Goal: Task Accomplishment & Management: Manage account settings

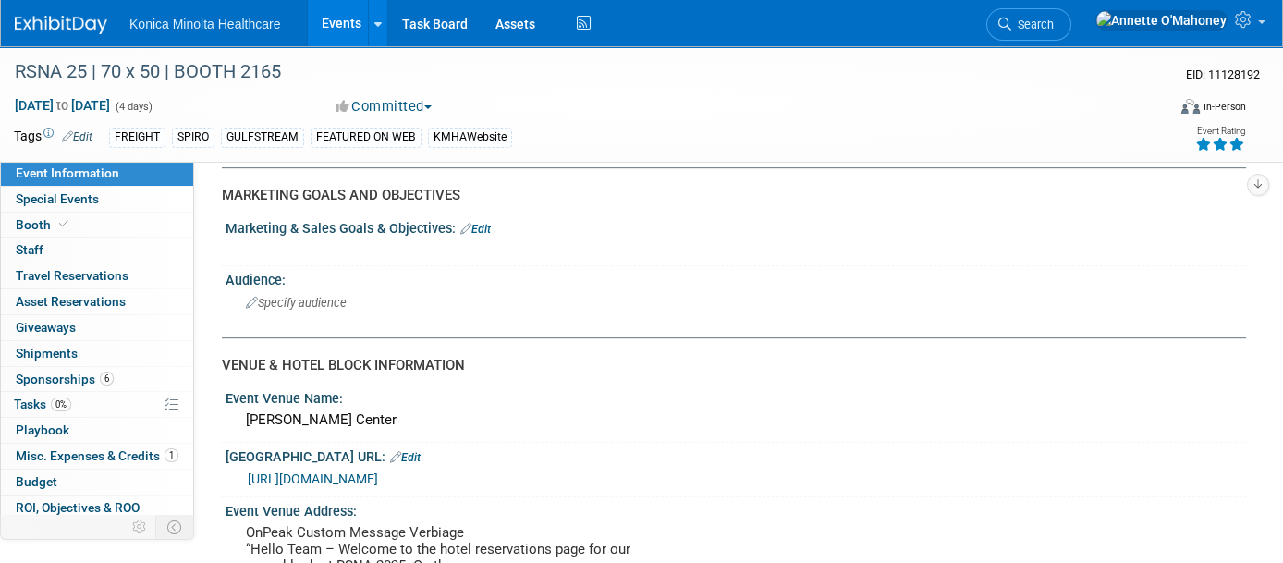
click at [328, 32] on link "Events" at bounding box center [341, 23] width 67 height 46
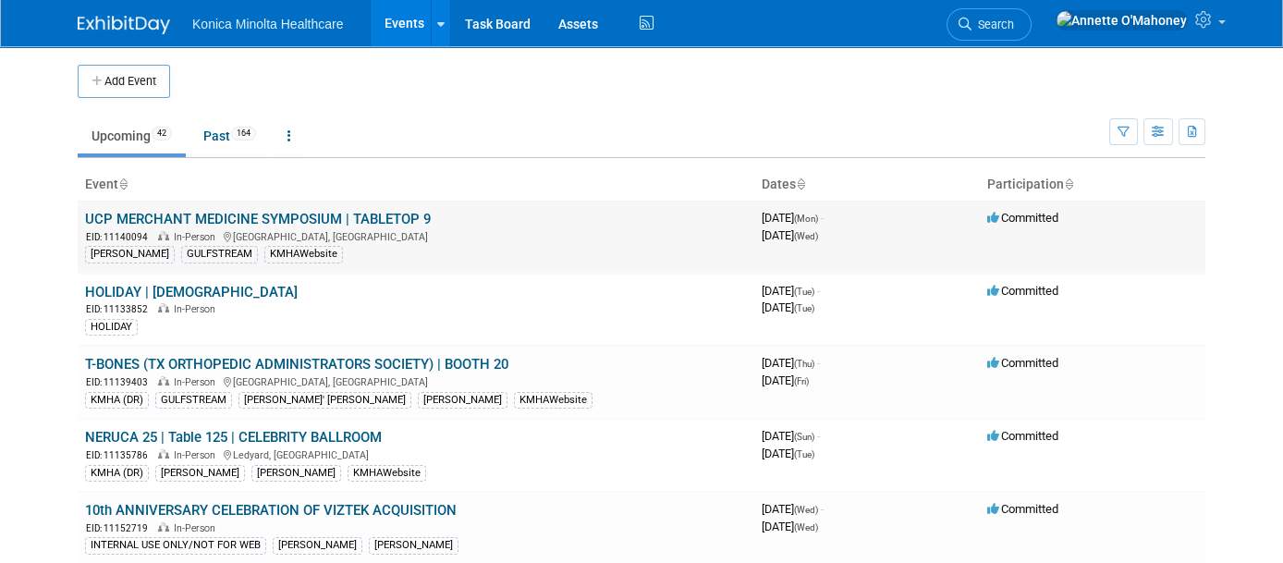
click at [343, 214] on link "UCP MERCHANT MEDICINE SYMPOSIUM | TABLETOP 9" at bounding box center [258, 219] width 346 height 17
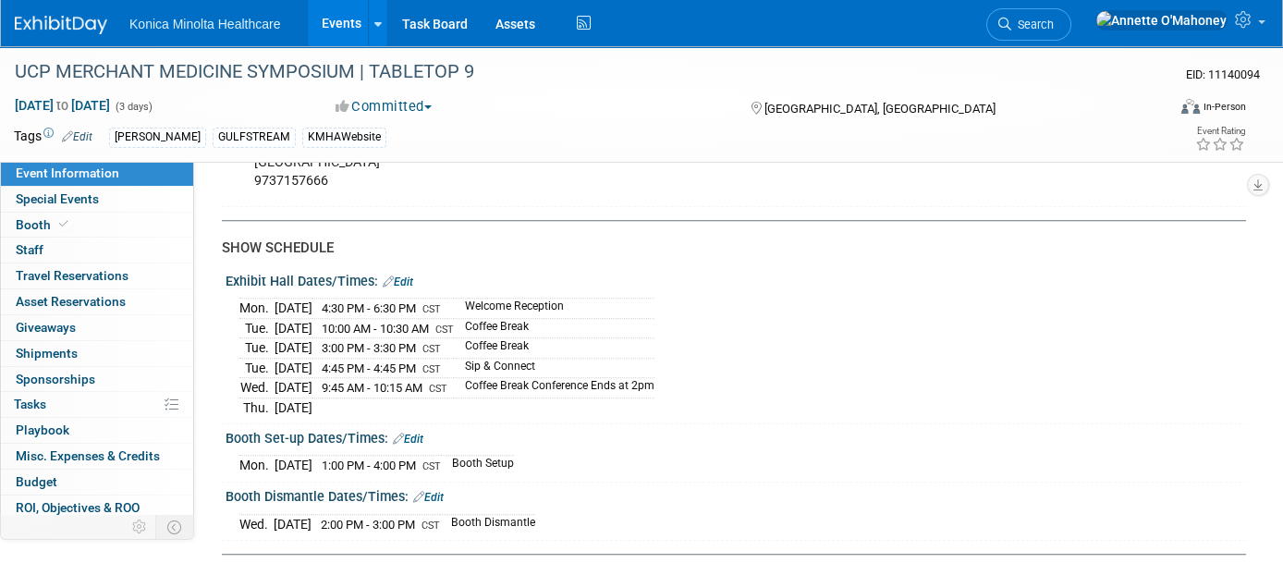
scroll to position [3004, 0]
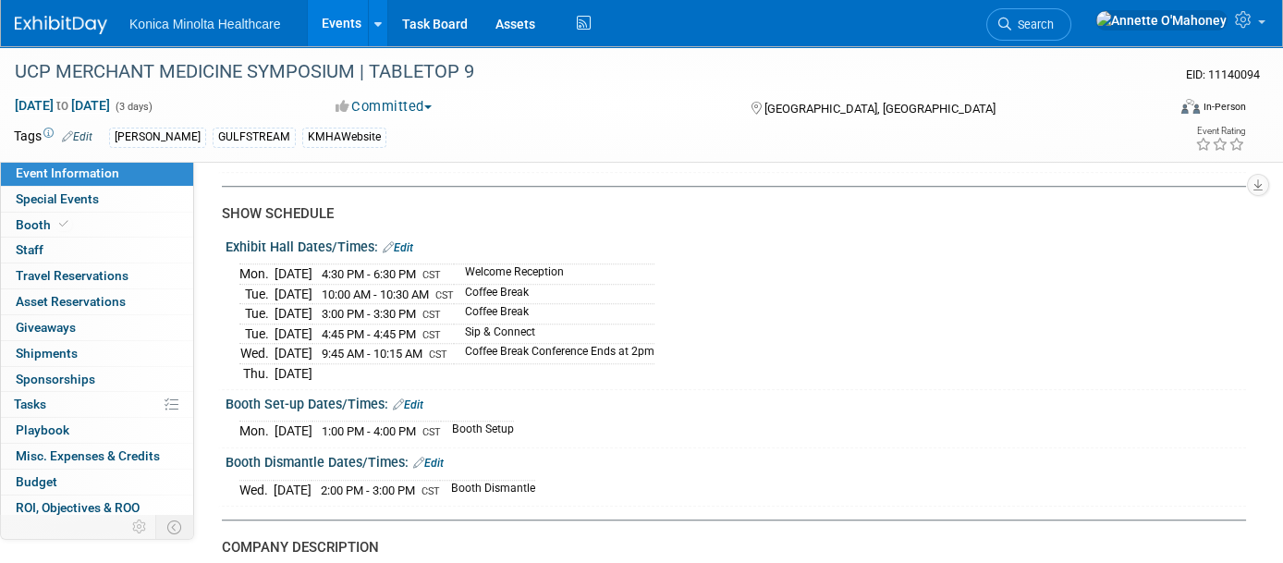
click at [514, 421] on td "Booth Setup" at bounding box center [477, 430] width 73 height 19
click at [423, 398] on link "Edit" at bounding box center [408, 404] width 30 height 13
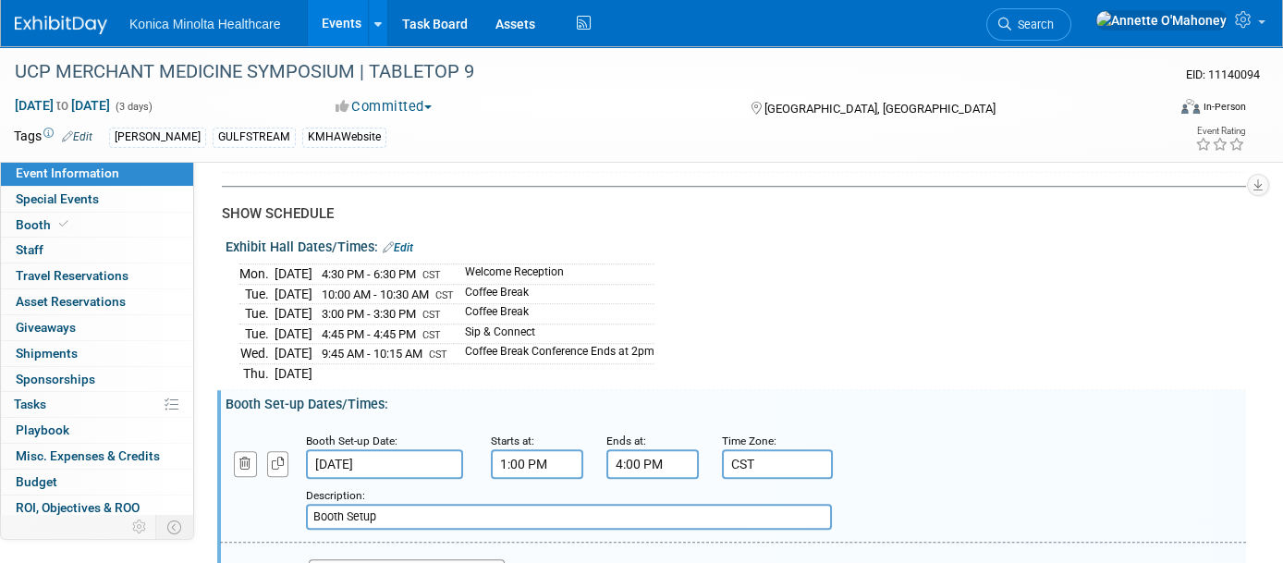
click at [395, 504] on input "Booth Setup" at bounding box center [569, 517] width 526 height 26
type input "Booth Setup - Rene' Andrepont will assist with setup"
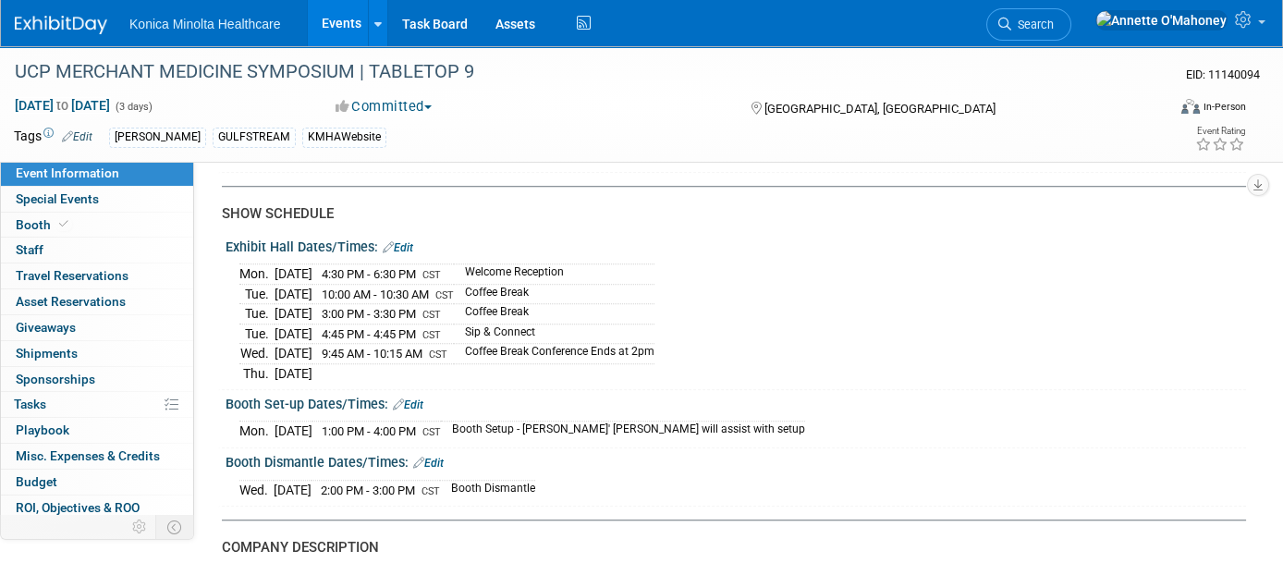
click at [444, 457] on link "Edit" at bounding box center [428, 463] width 30 height 13
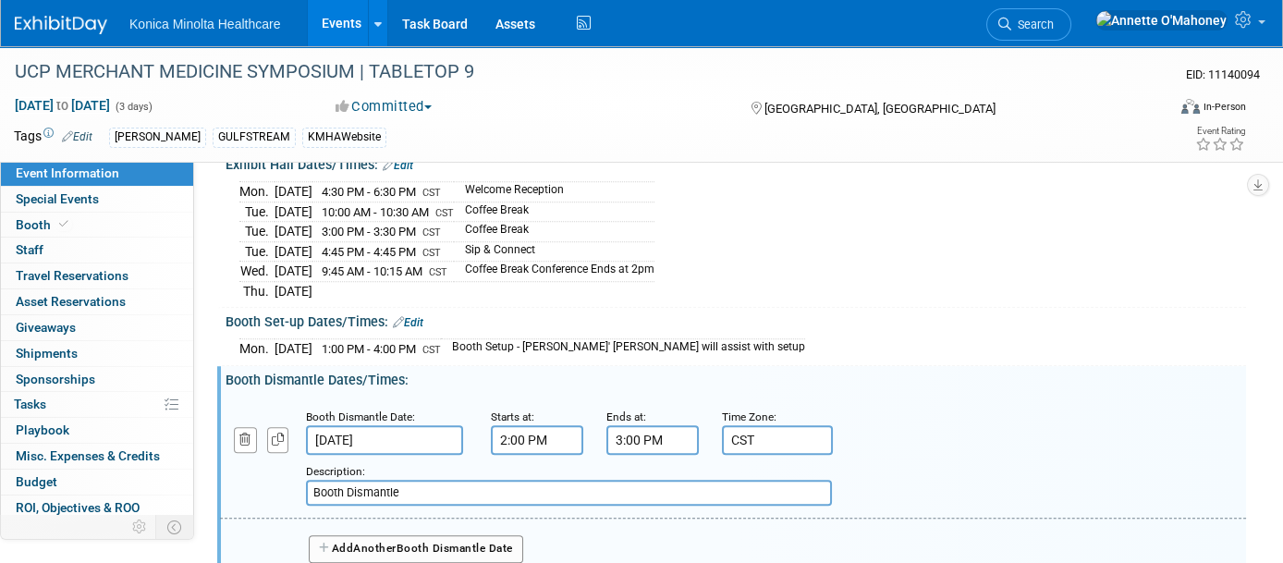
scroll to position [3119, 0]
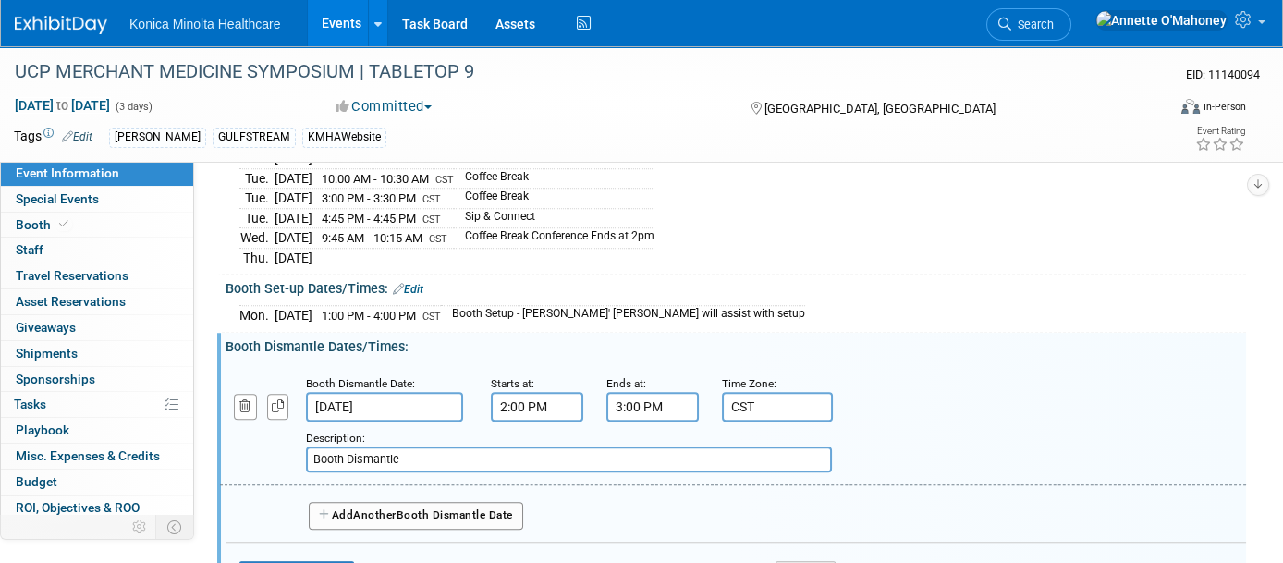
click at [416, 446] on input "Booth Dismantle" at bounding box center [569, 459] width 526 height 26
click at [428, 446] on input "Booth Dismantle-Pack and label FedEx. Find loading dock to drop off shipmen" at bounding box center [569, 459] width 526 height 26
click at [713, 446] on input "Booth Dismantle-Pack/label FedEx. Find loading dock to drop off shipmen" at bounding box center [569, 459] width 526 height 26
type input "Booth Dismantle-Pack/label FedEx. Find loading dock to drop off shipment"
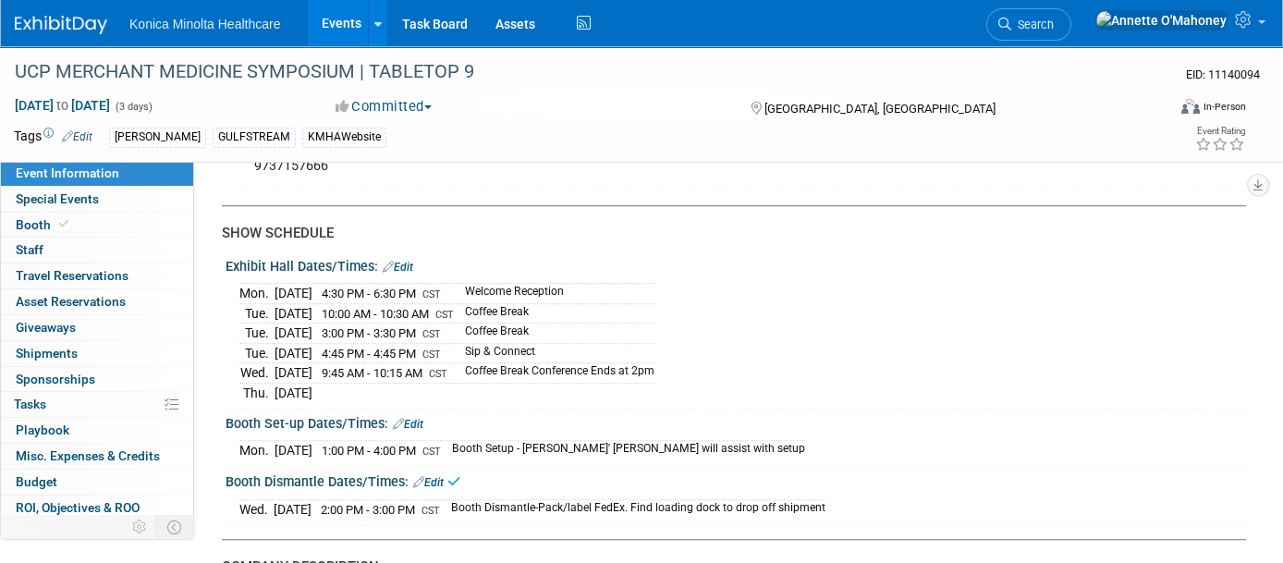
scroll to position [3004, 0]
